Goal: Find specific page/section: Find specific page/section

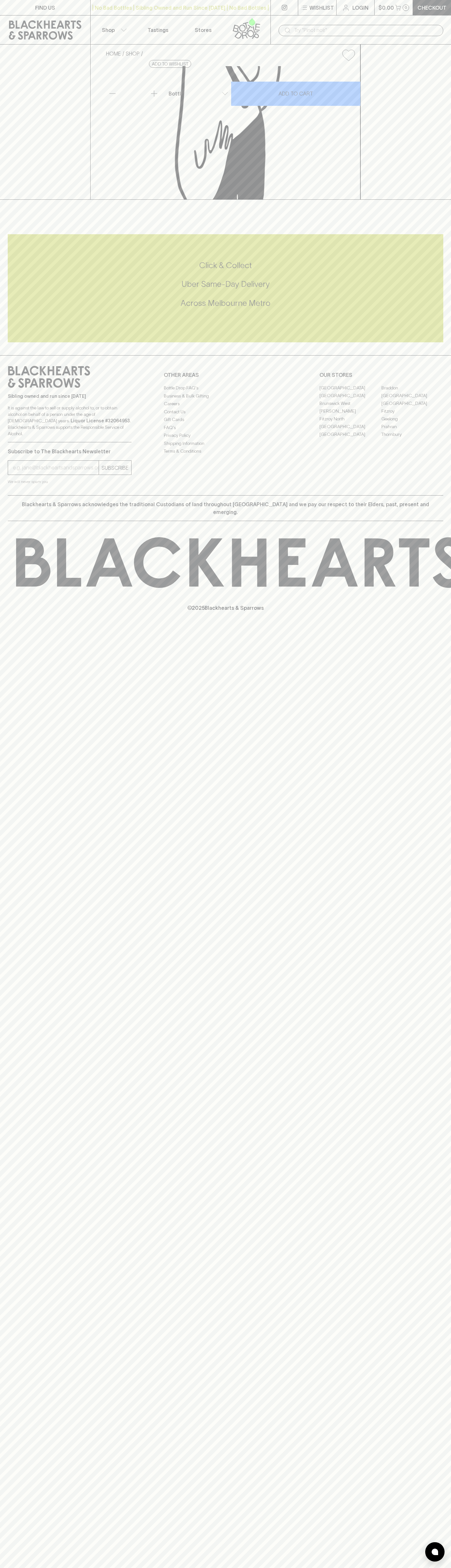
click at [80, 17] on link at bounding box center [45, 30] width 91 height 29
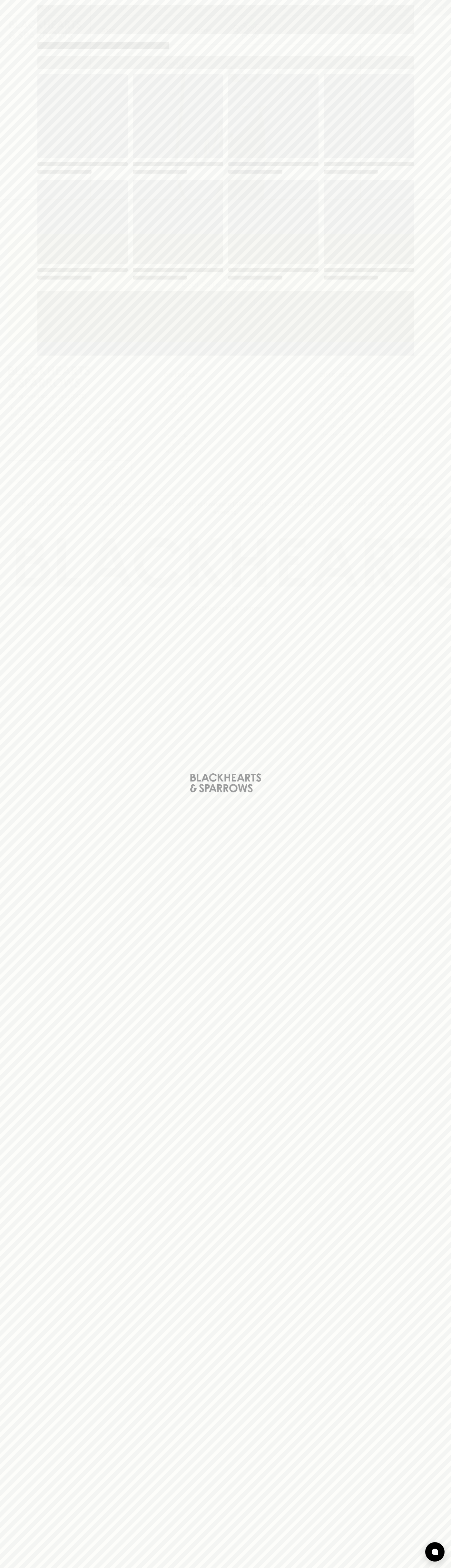
click at [450, 1099] on div "Loading" at bounding box center [225, 784] width 451 height 1568
click at [8, 1567] on html "FIND US | No Bad Bottles | Sibling Owned and Run Since 2006 | No Bad Bottles | …" at bounding box center [225, 784] width 451 height 1568
click at [5, 1169] on div "Loading" at bounding box center [225, 784] width 451 height 1568
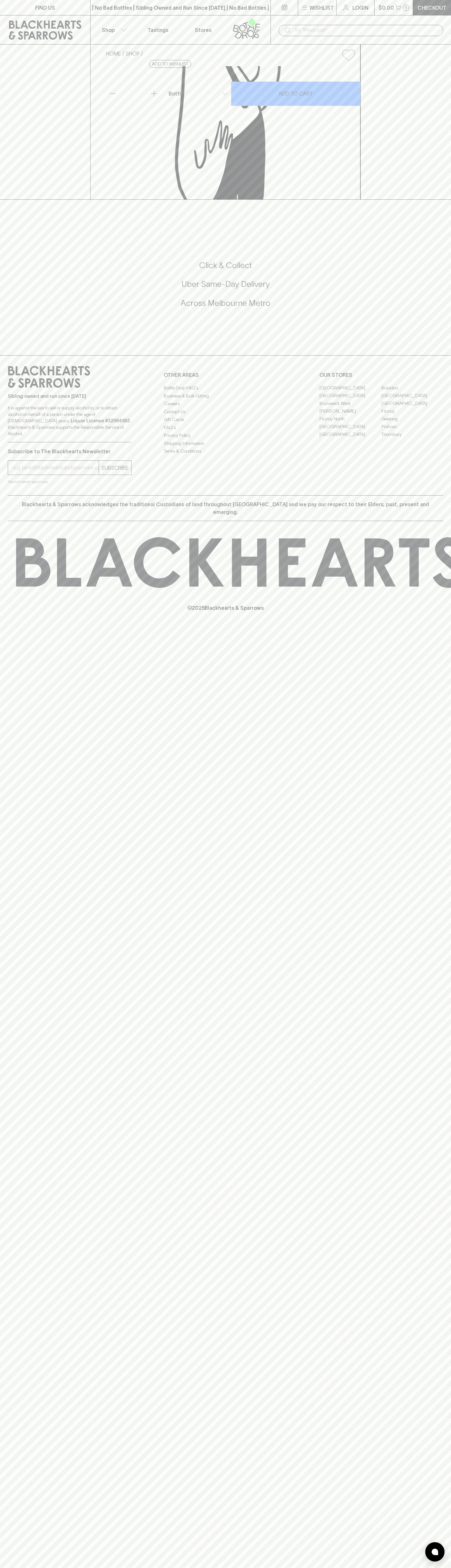
click at [413, 414] on link "Fitzroy" at bounding box center [413, 411] width 62 height 8
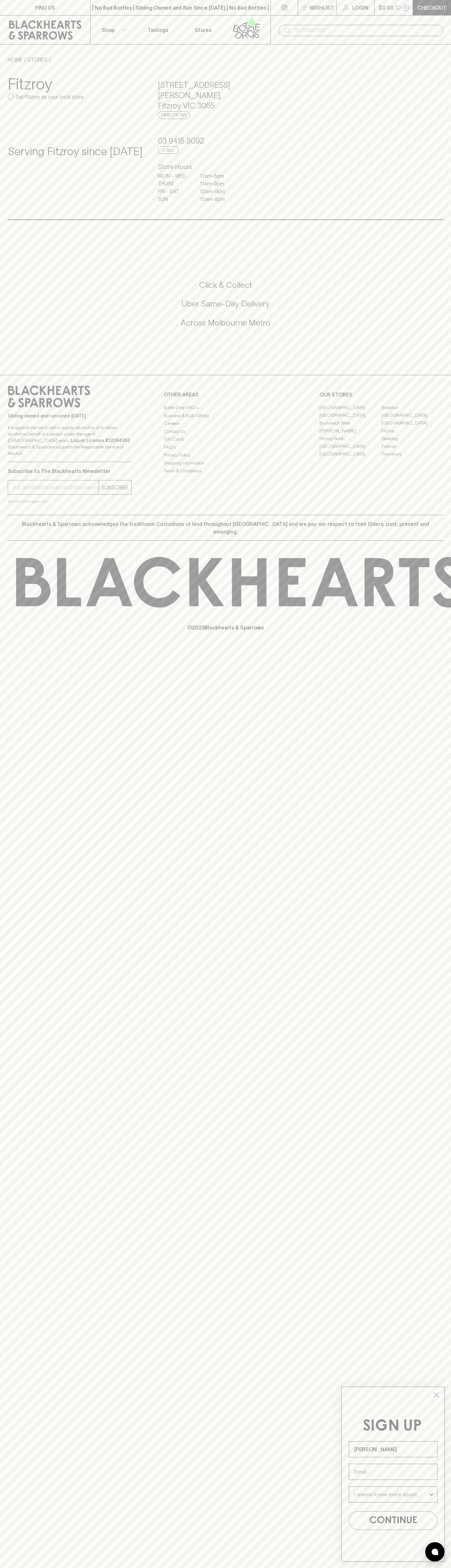
type input "John Smith"
